Goal: Task Accomplishment & Management: Use online tool/utility

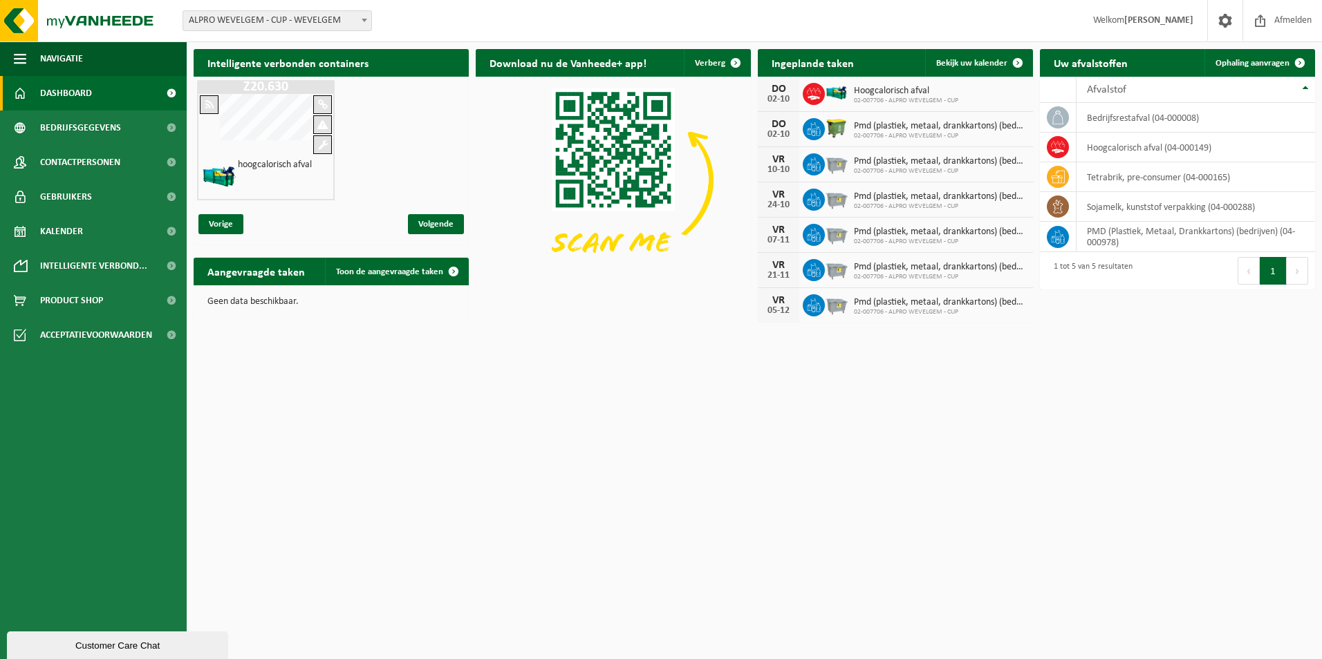
click at [365, 17] on span at bounding box center [364, 20] width 14 height 18
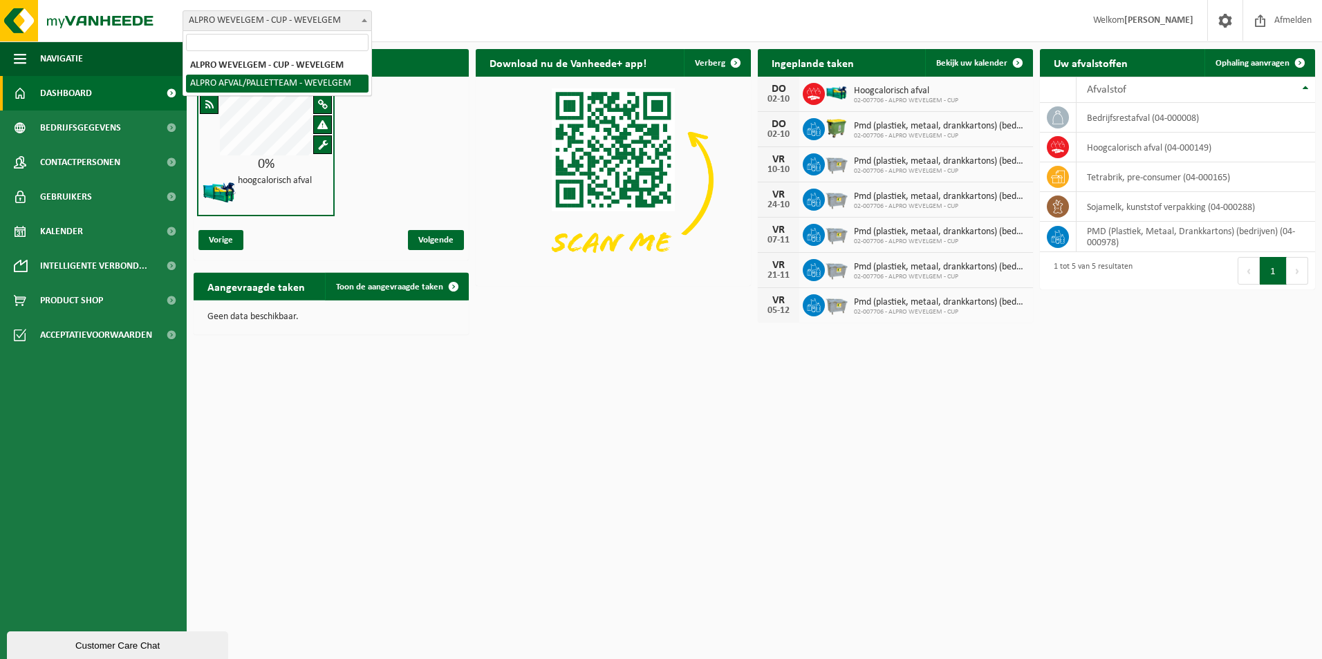
select select "5634"
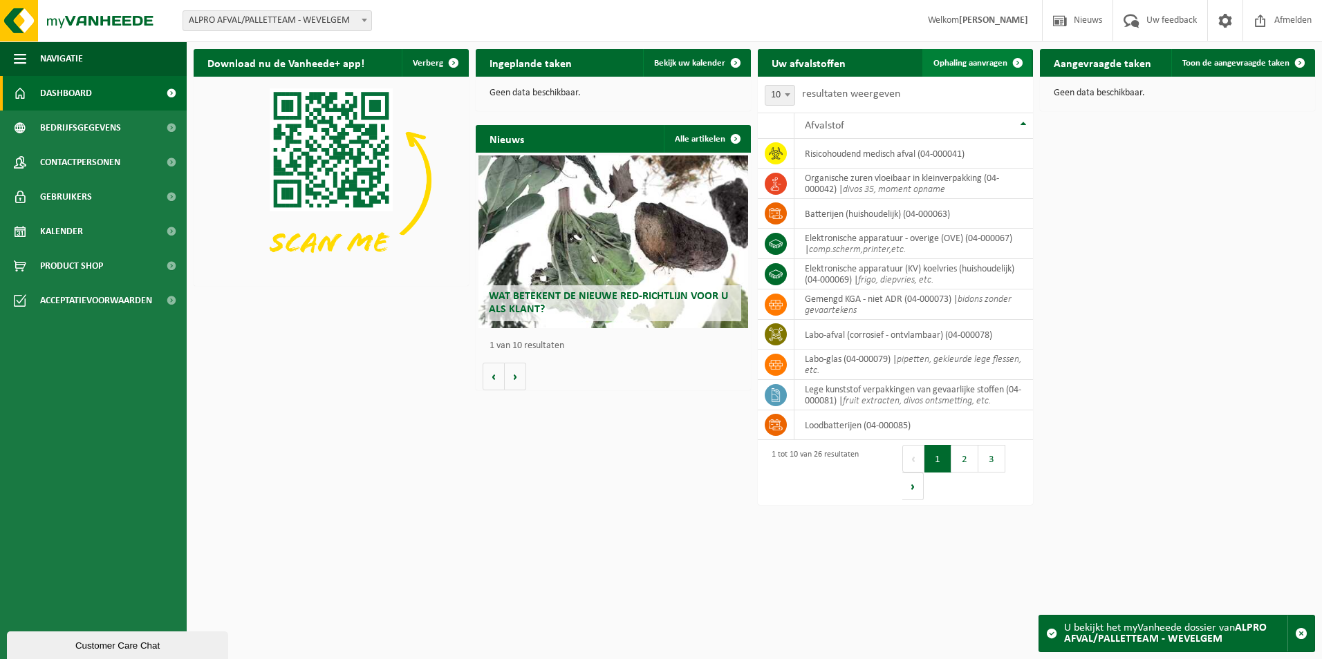
click at [982, 60] on span "Ophaling aanvragen" at bounding box center [970, 63] width 74 height 9
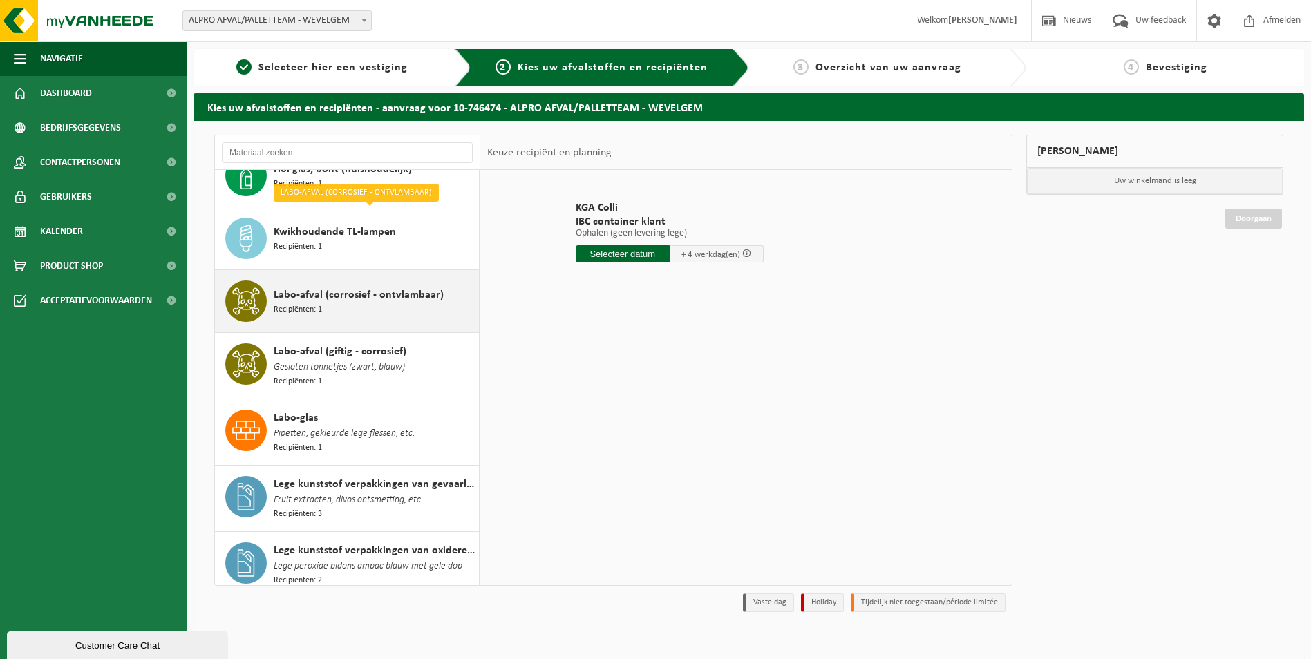
scroll to position [622, 0]
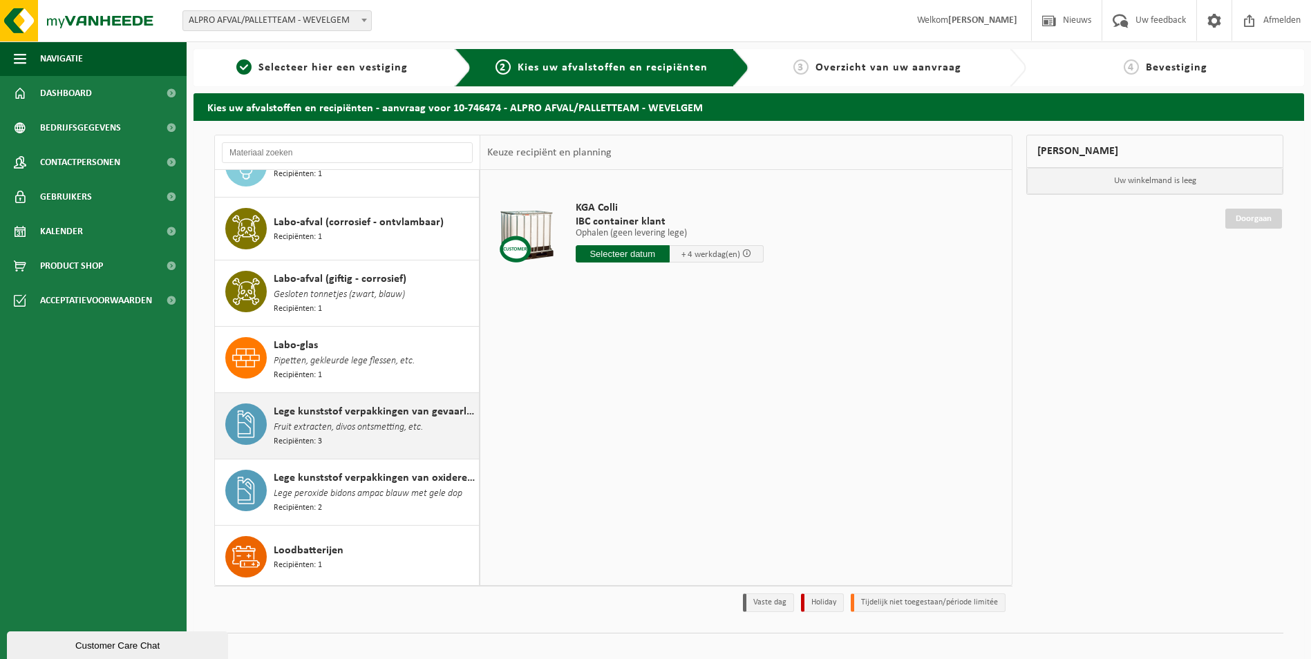
click at [360, 420] on div "Lege kunststof verpakkingen van gevaarlijke stoffen Fruit extracten, divos onts…" at bounding box center [375, 426] width 202 height 45
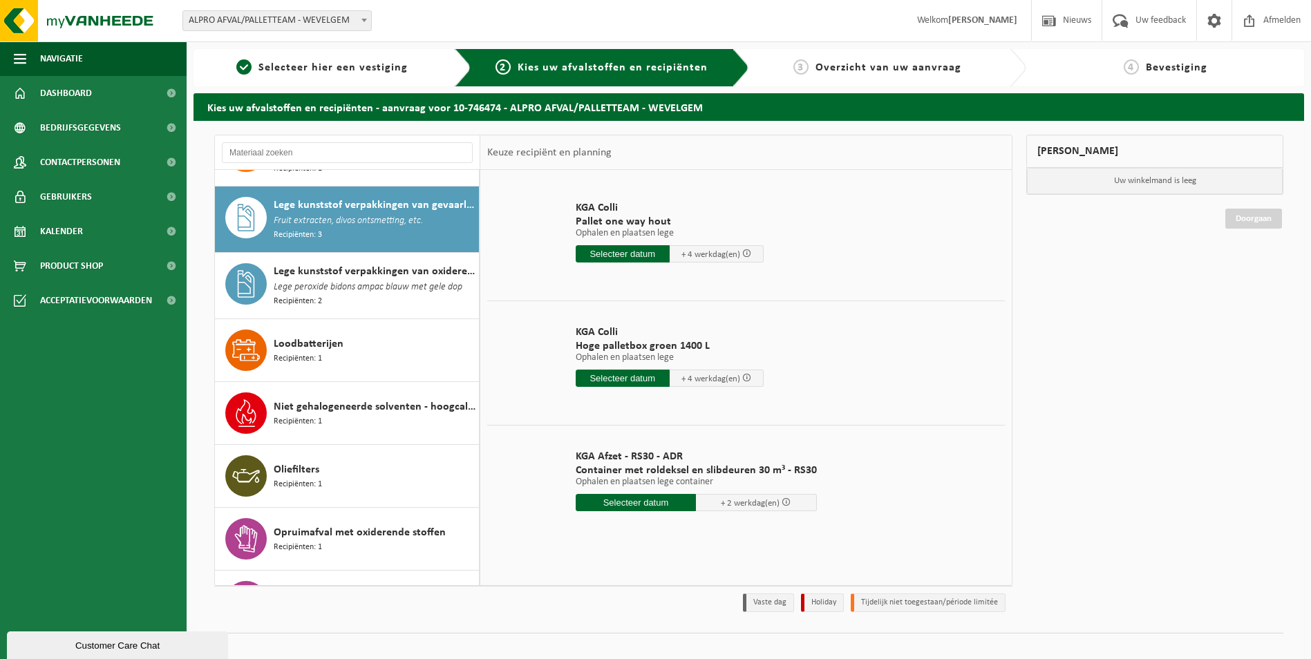
scroll to position [16, 0]
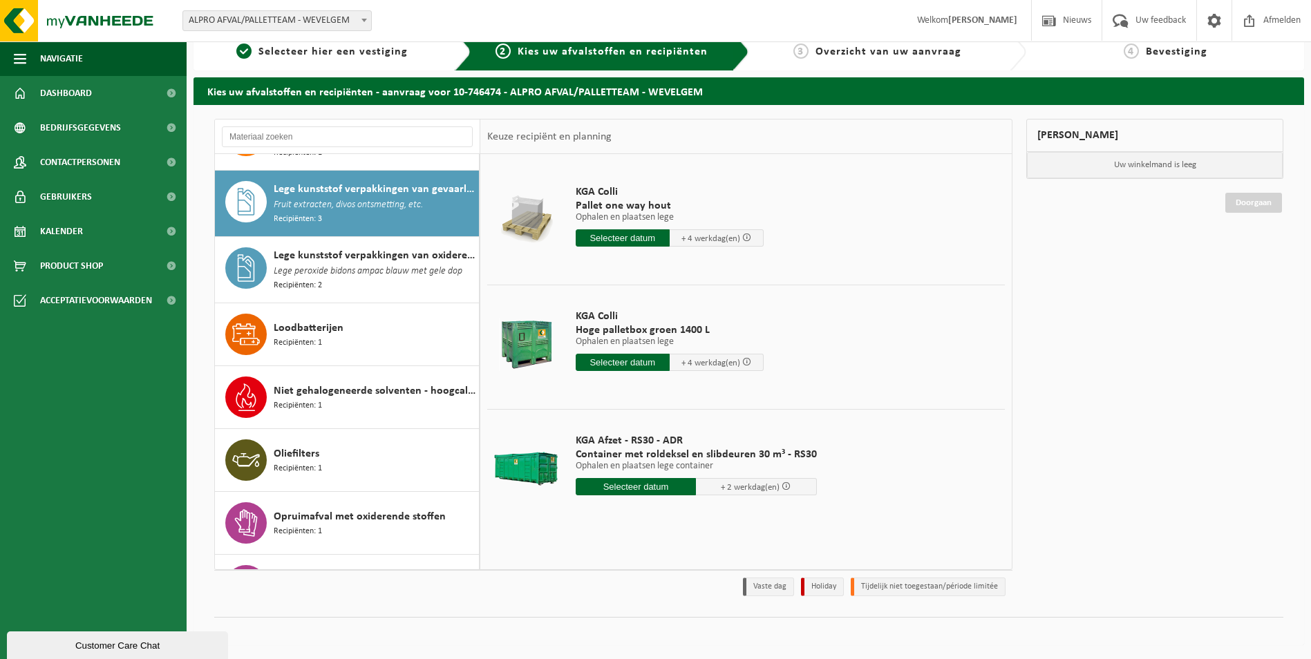
click at [648, 492] on input "text" at bounding box center [636, 486] width 121 height 17
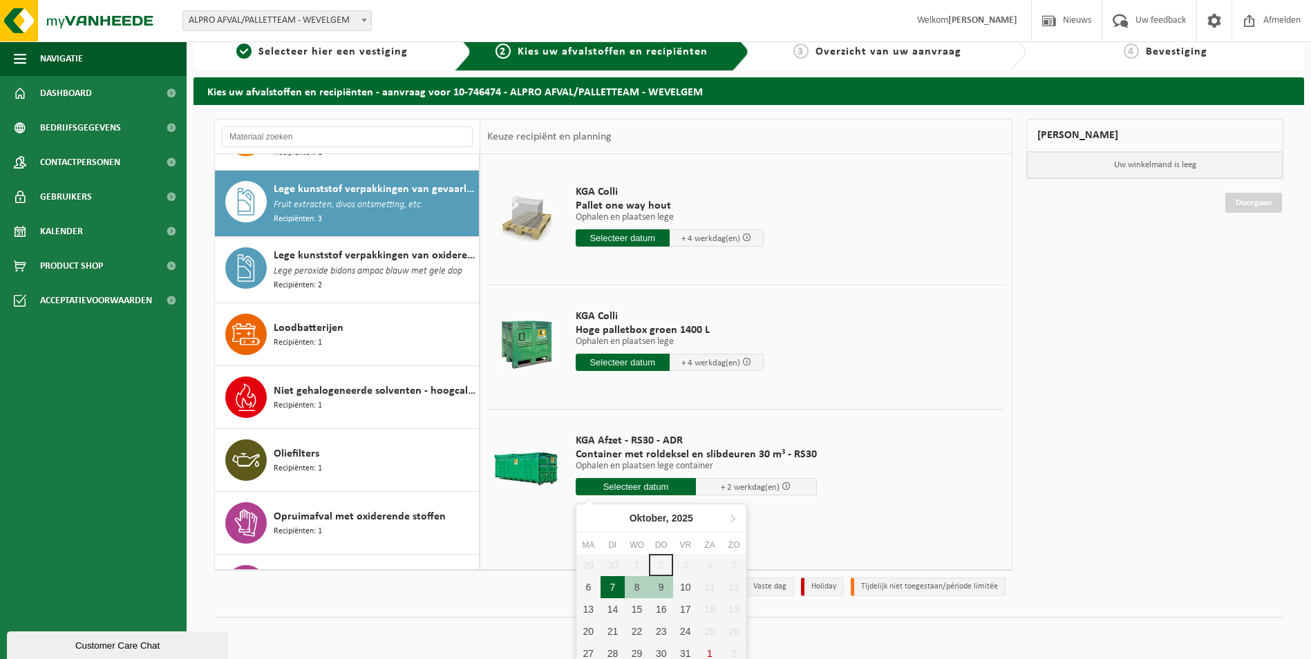
click at [622, 586] on div "7" at bounding box center [613, 588] width 24 height 22
type input "Van 2025-10-07"
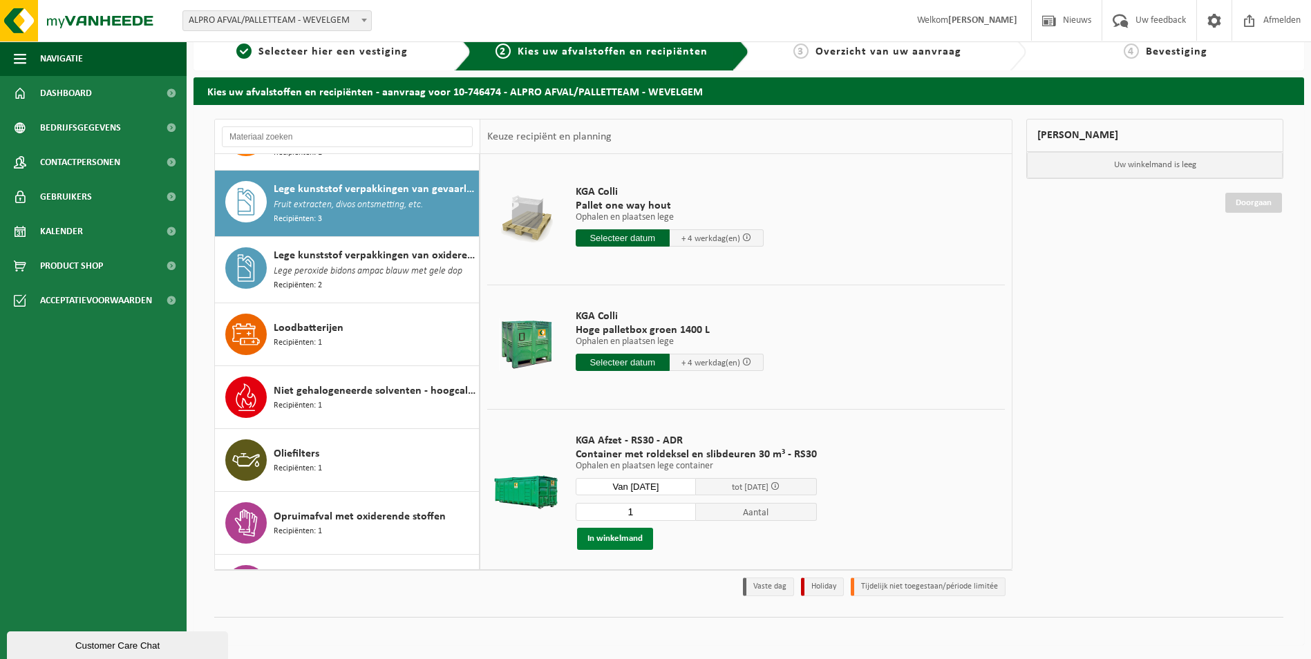
click at [626, 539] on button "In winkelmand" at bounding box center [615, 539] width 76 height 22
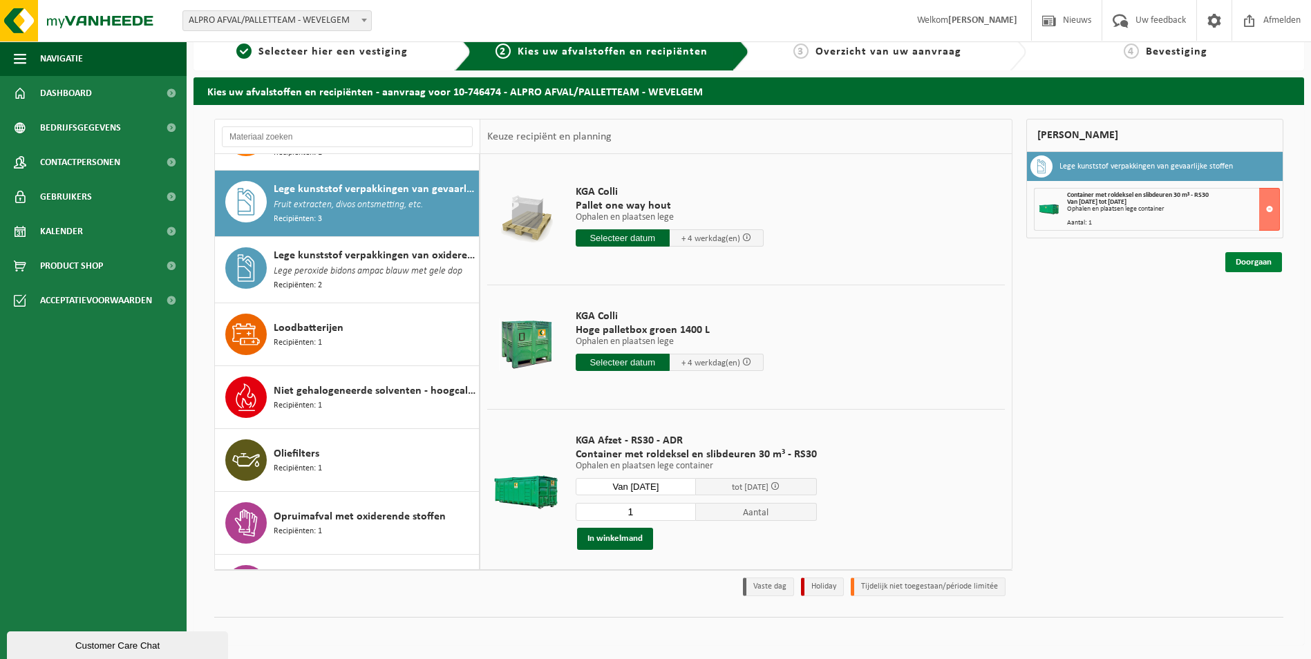
click at [1259, 265] on link "Doorgaan" at bounding box center [1254, 262] width 57 height 20
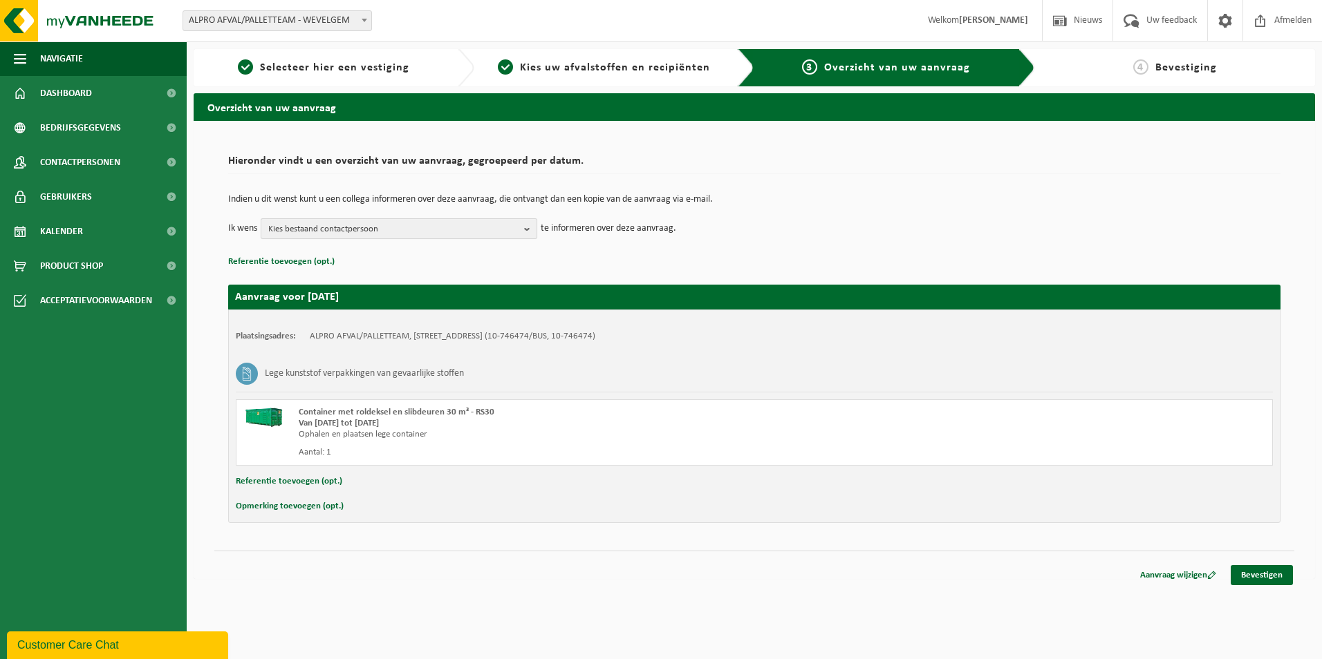
click at [525, 233] on button "Kies bestaand contactpersoon" at bounding box center [399, 228] width 277 height 21
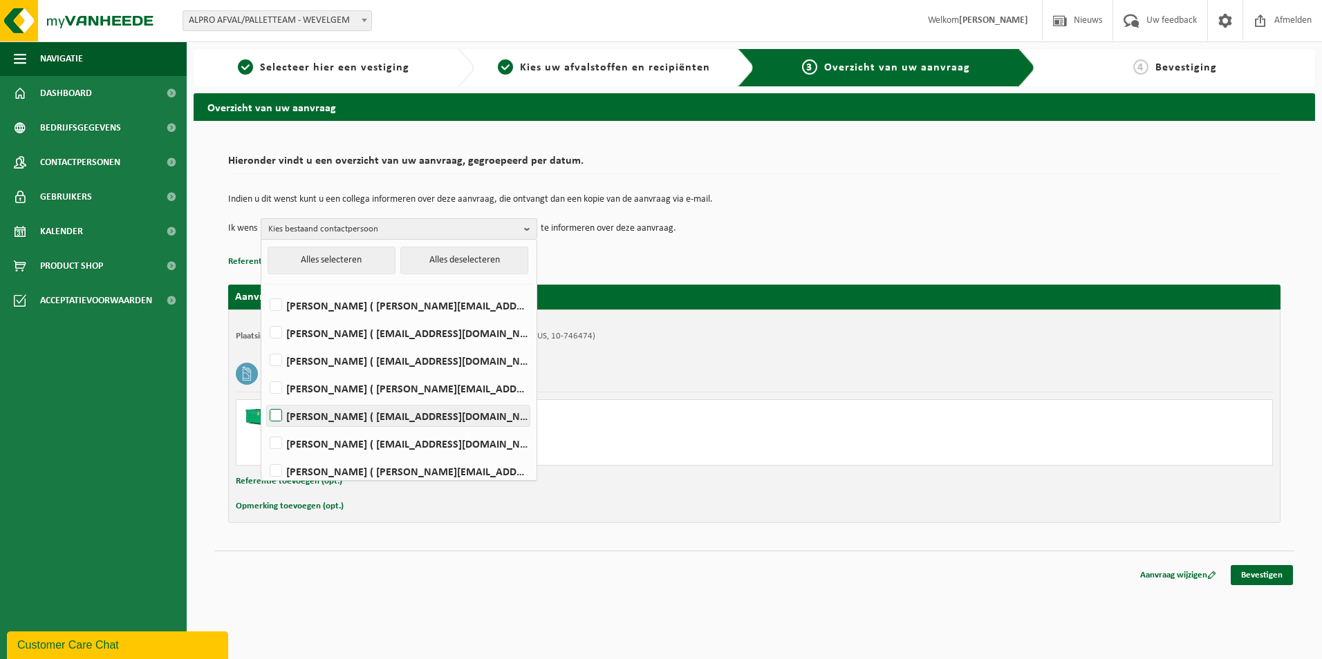
scroll to position [69, 0]
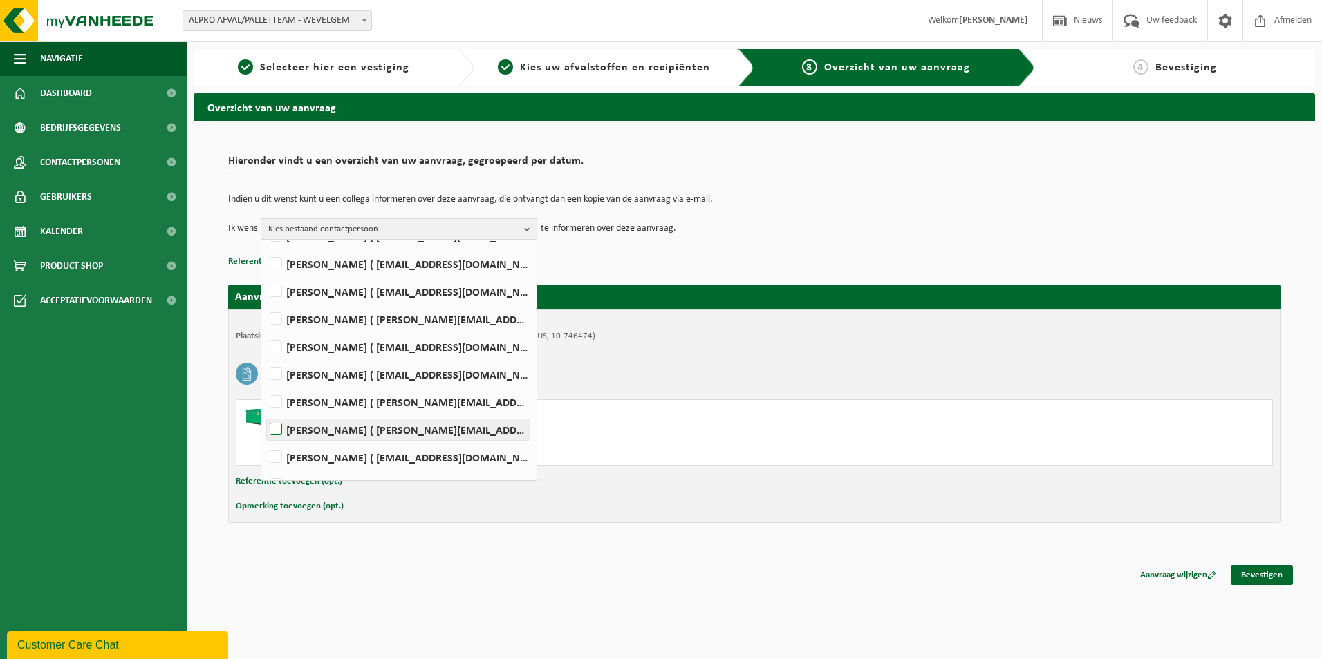
click at [277, 428] on label "STEVEN LOBBENS ( steven.lobbens@danone.com )" at bounding box center [398, 430] width 263 height 21
click at [265, 413] on input "STEVEN LOBBENS ( steven.lobbens@danone.com )" at bounding box center [264, 412] width 1 height 1
checkbox input "true"
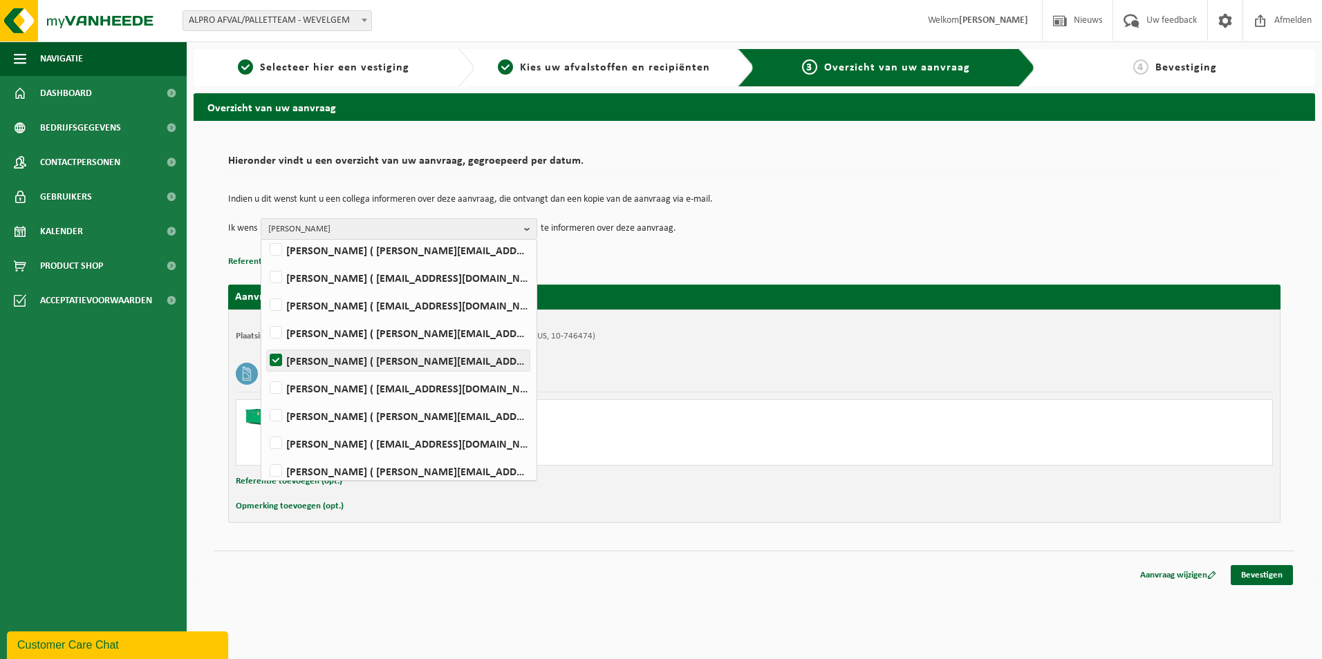
scroll to position [207, 0]
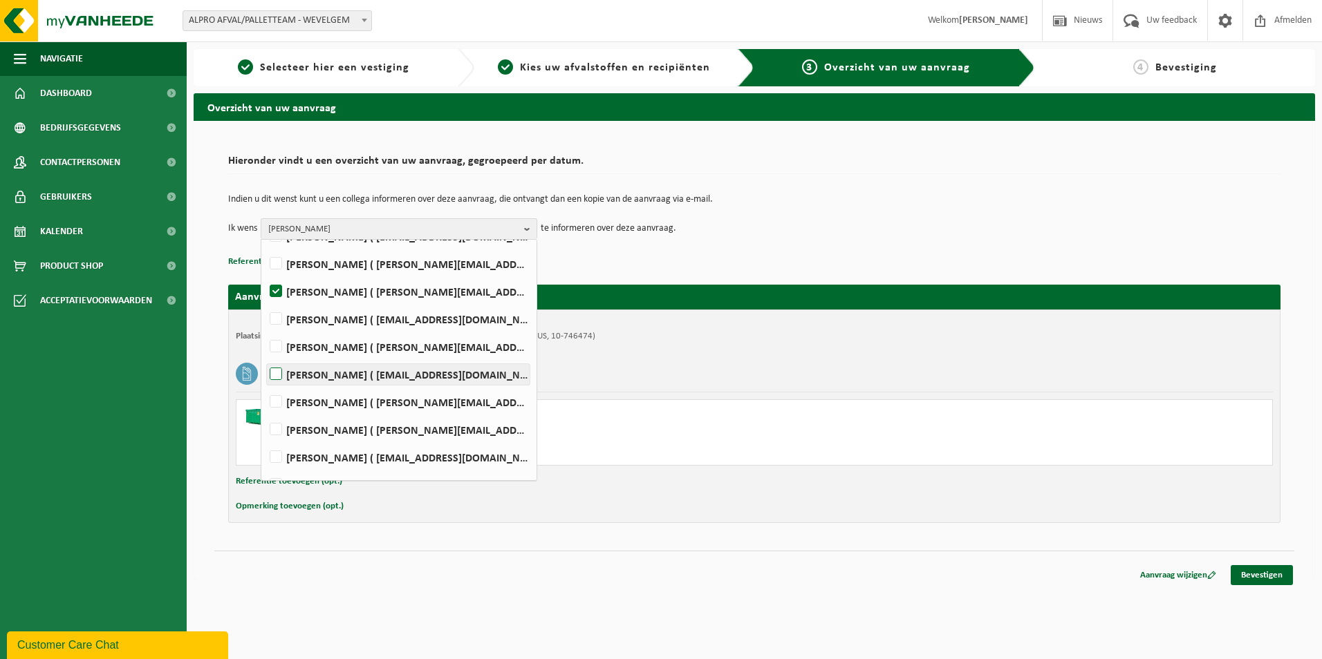
click at [275, 371] on label "GEERT PARMENTIER ( geert.parmentier@danone.com )" at bounding box center [398, 374] width 263 height 21
click at [265, 357] on input "GEERT PARMENTIER ( geert.parmentier@danone.com )" at bounding box center [264, 357] width 1 height 1
checkbox input "true"
click at [765, 364] on div "Lege kunststof verpakkingen van gevaarlijke stoffen" at bounding box center [754, 374] width 1037 height 36
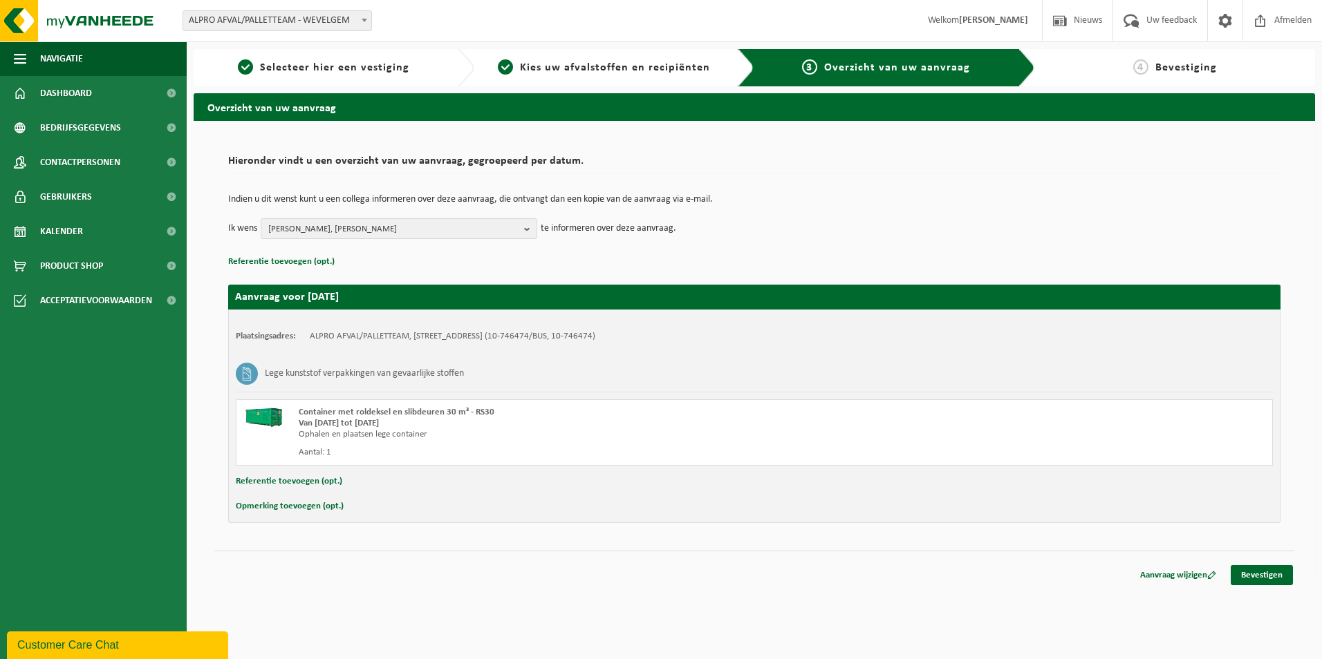
click at [926, 604] on html "Vestiging: ALPRO WEVELGEM - CUP - WEVELGEM ALPRO AFVAL/PALLETTEAM - WEVELGEM AL…" at bounding box center [661, 329] width 1322 height 659
click at [1095, 619] on html "Vestiging: ALPRO WEVELGEM - CUP - WEVELGEM ALPRO AFVAL/PALLETTEAM - WEVELGEM AL…" at bounding box center [661, 329] width 1322 height 659
click at [1083, 642] on html "Vestiging: ALPRO WEVELGEM - CUP - WEVELGEM ALPRO AFVAL/PALLETTEAM - WEVELGEM AL…" at bounding box center [661, 329] width 1322 height 659
click at [1264, 576] on link "Bevestigen" at bounding box center [1261, 575] width 62 height 20
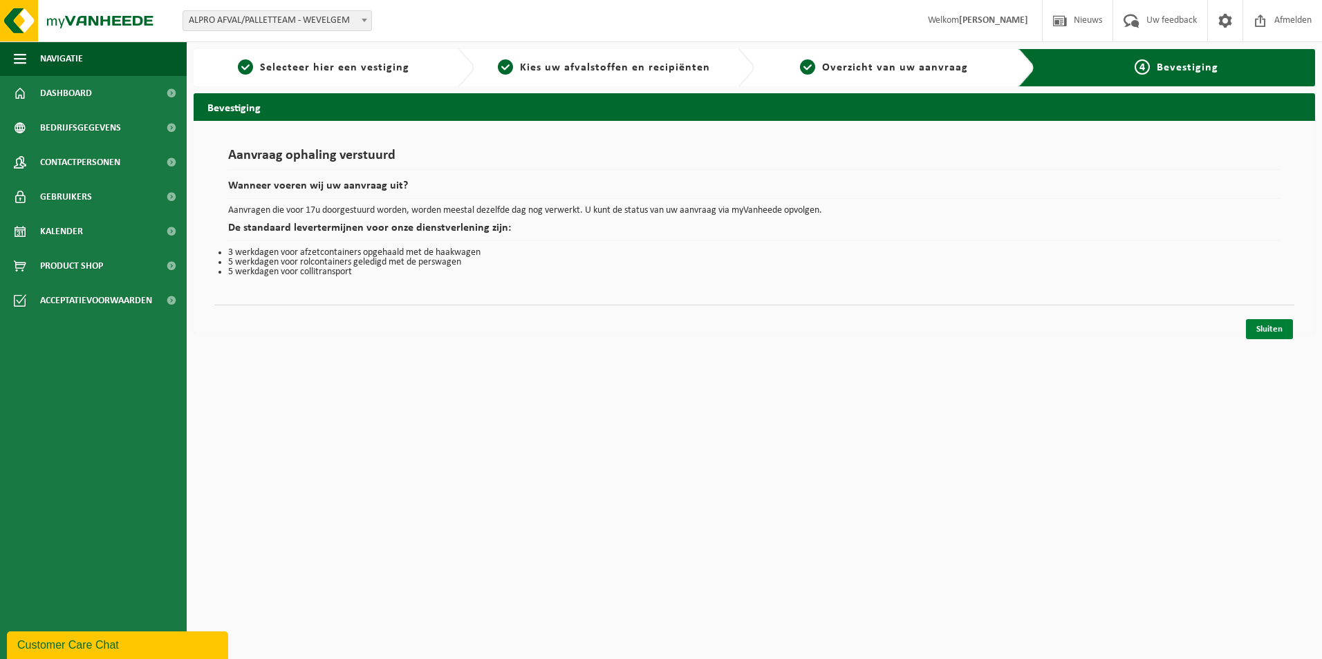
click at [1277, 331] on link "Sluiten" at bounding box center [1269, 329] width 47 height 20
